Goal: Task Accomplishment & Management: Manage account settings

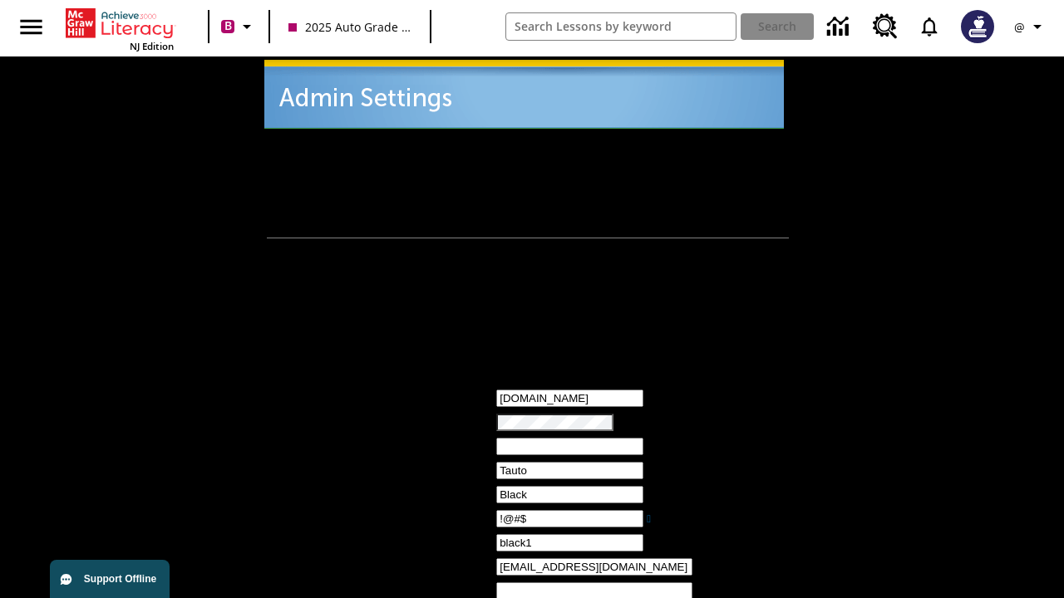
type input "!@#$"
click at [1030, 27] on icon "Profile/Settings" at bounding box center [1037, 27] width 20 height 20
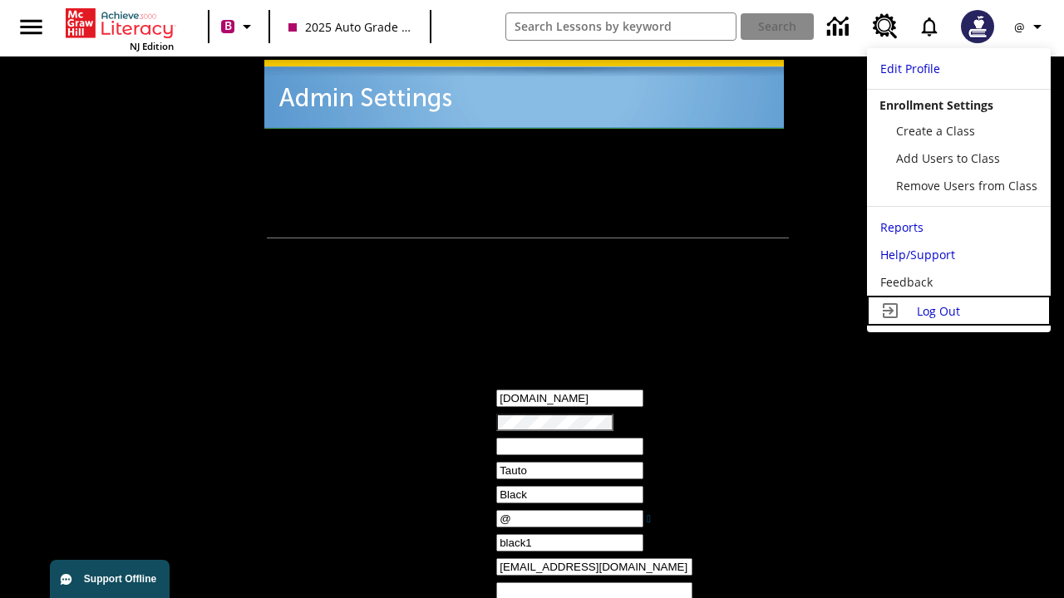
click at [958, 311] on span "Log Out" at bounding box center [938, 311] width 43 height 16
